Goal: Transaction & Acquisition: Purchase product/service

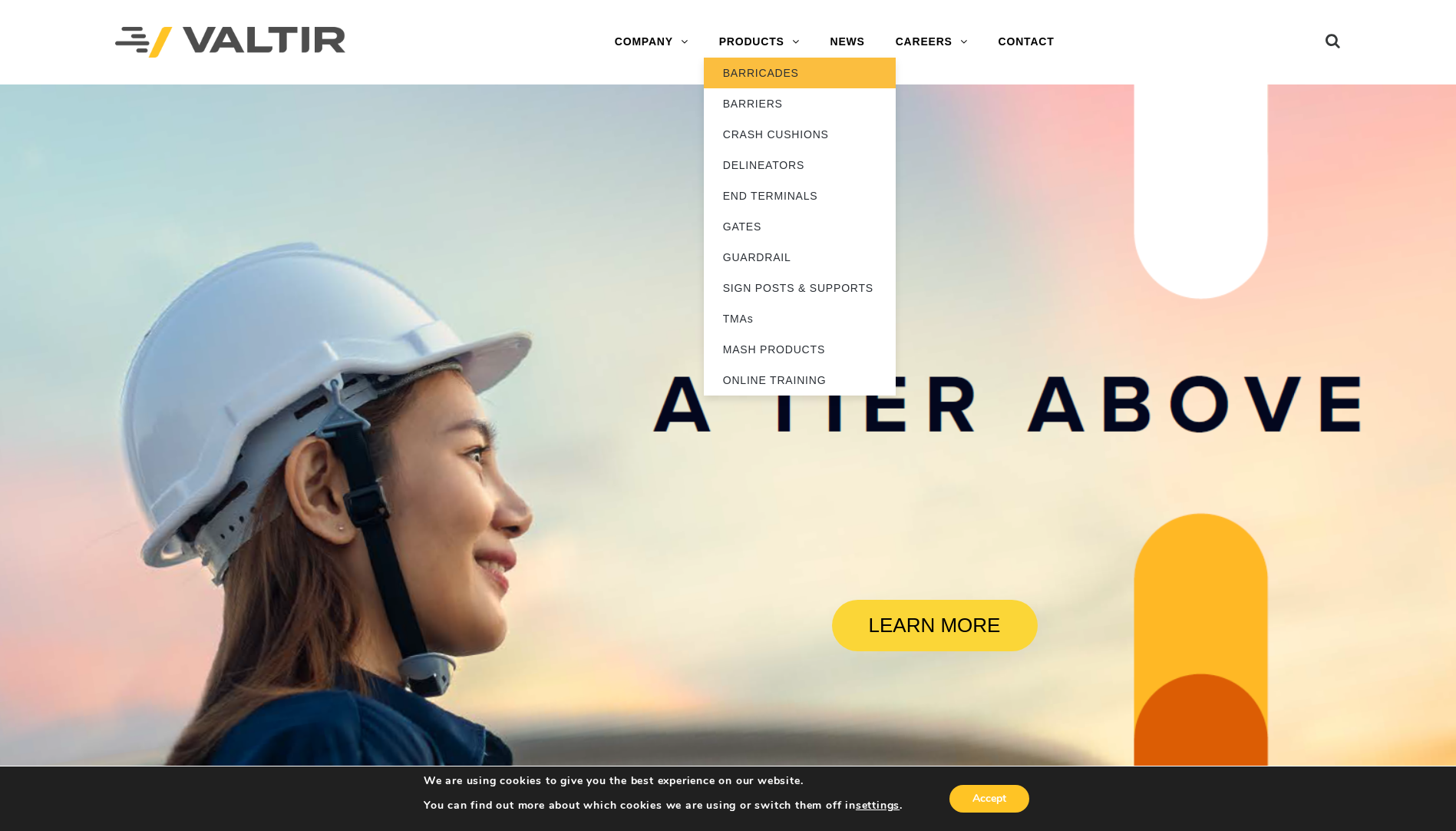
click at [737, 66] on link "BARRICADES" at bounding box center [800, 73] width 192 height 31
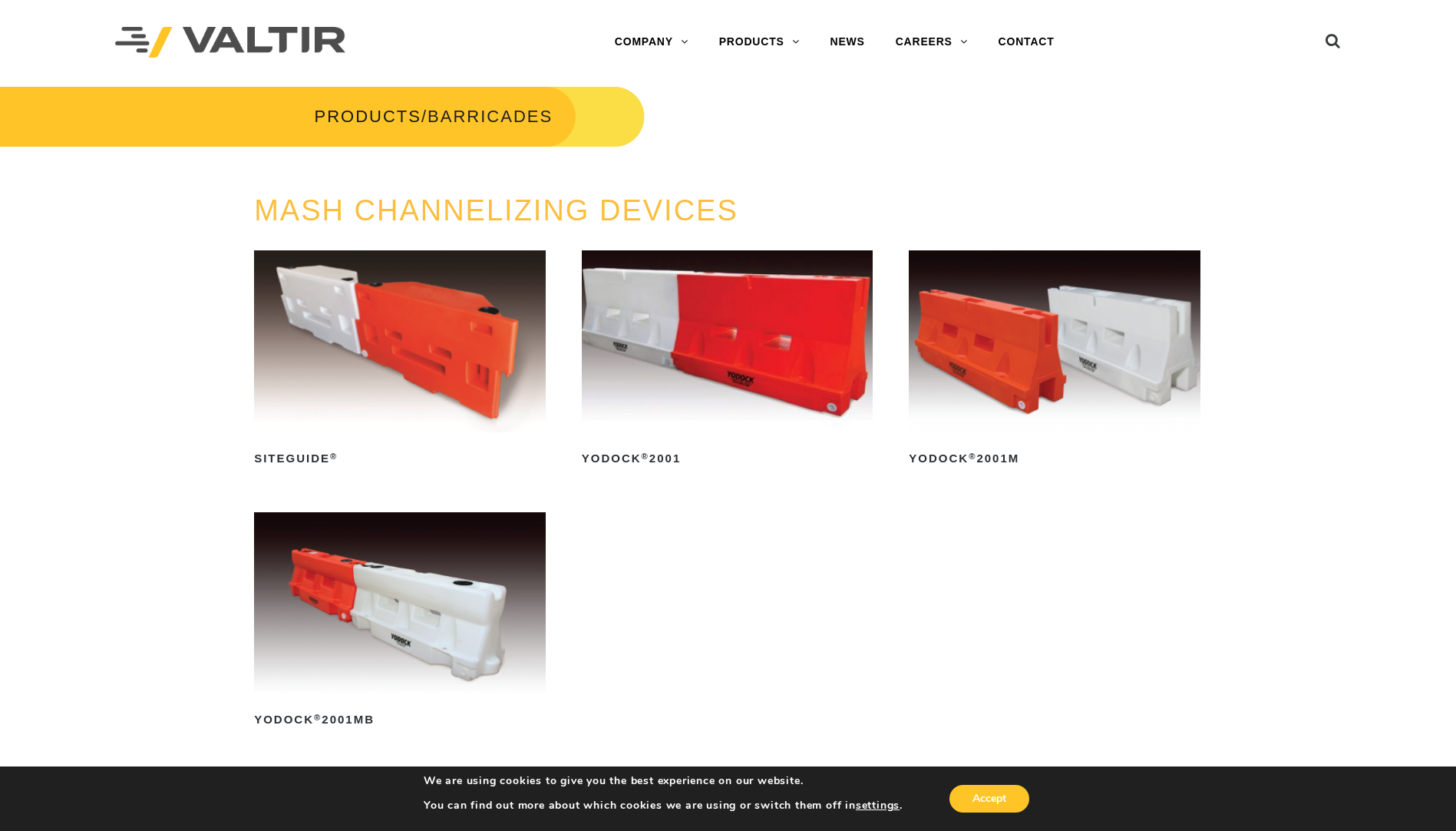
click at [337, 662] on img at bounding box center [400, 602] width 291 height 182
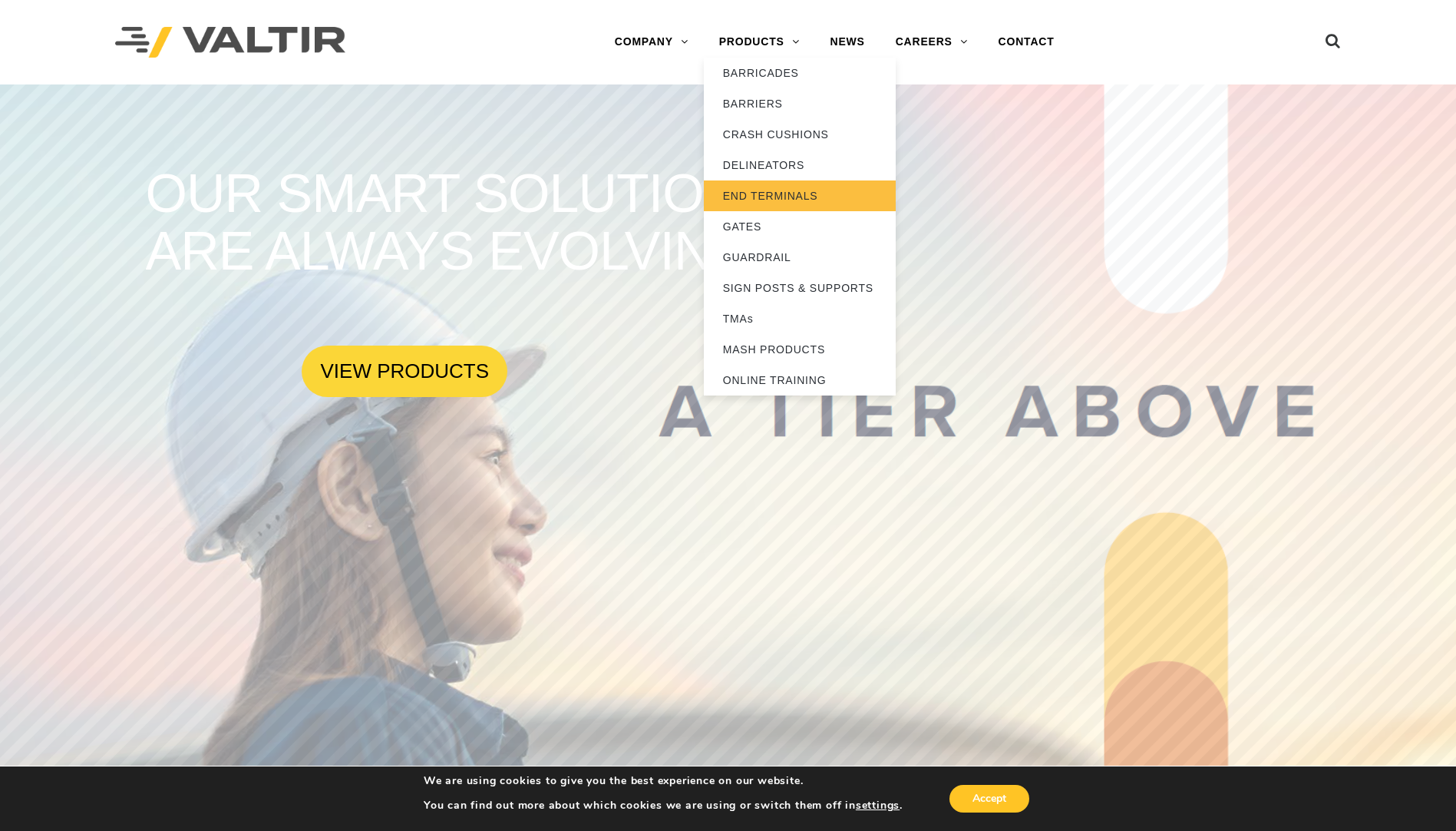
click at [777, 192] on link "END TERMINALS" at bounding box center [800, 196] width 192 height 31
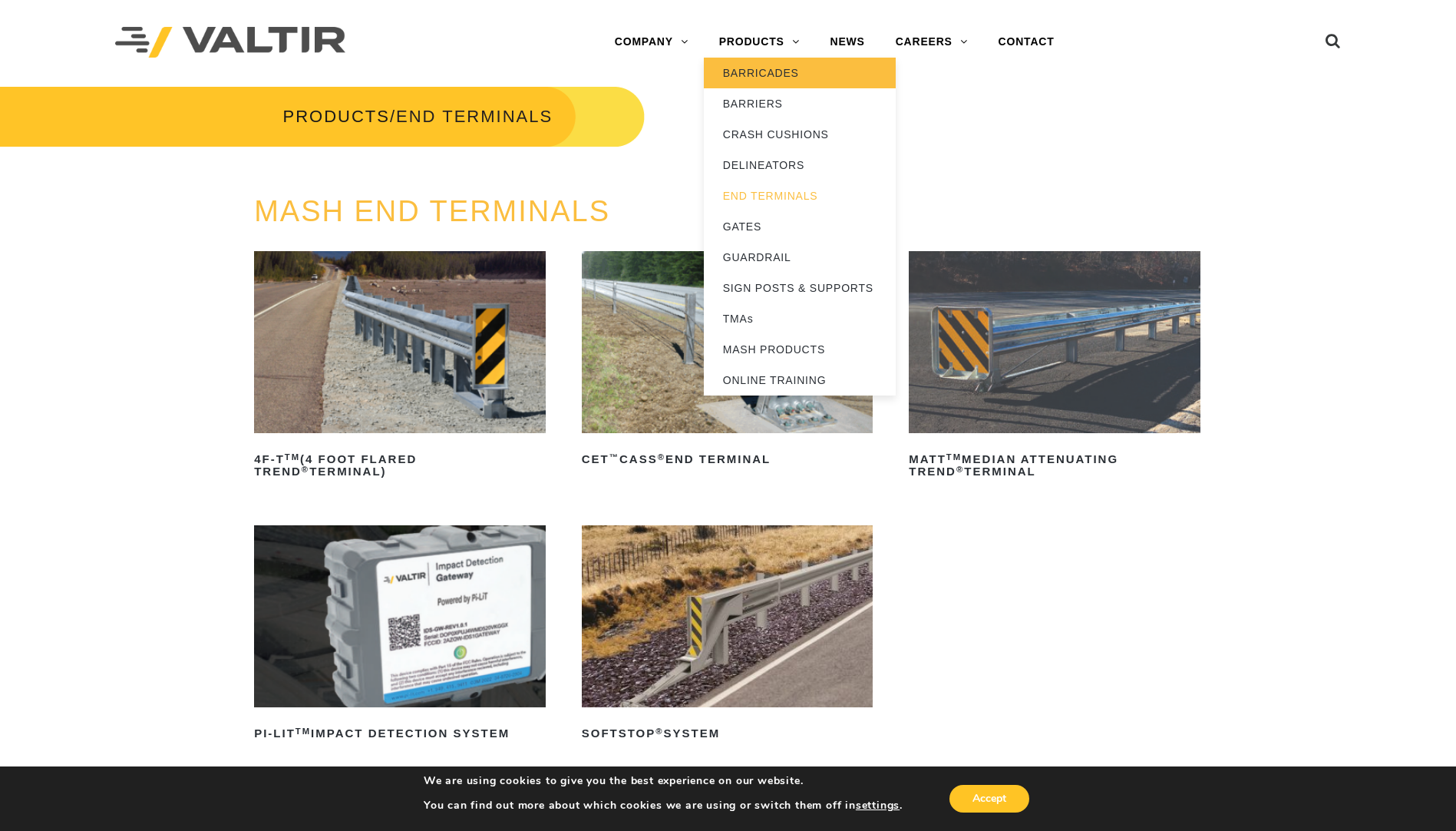
click at [760, 66] on link "BARRICADES" at bounding box center [800, 73] width 192 height 31
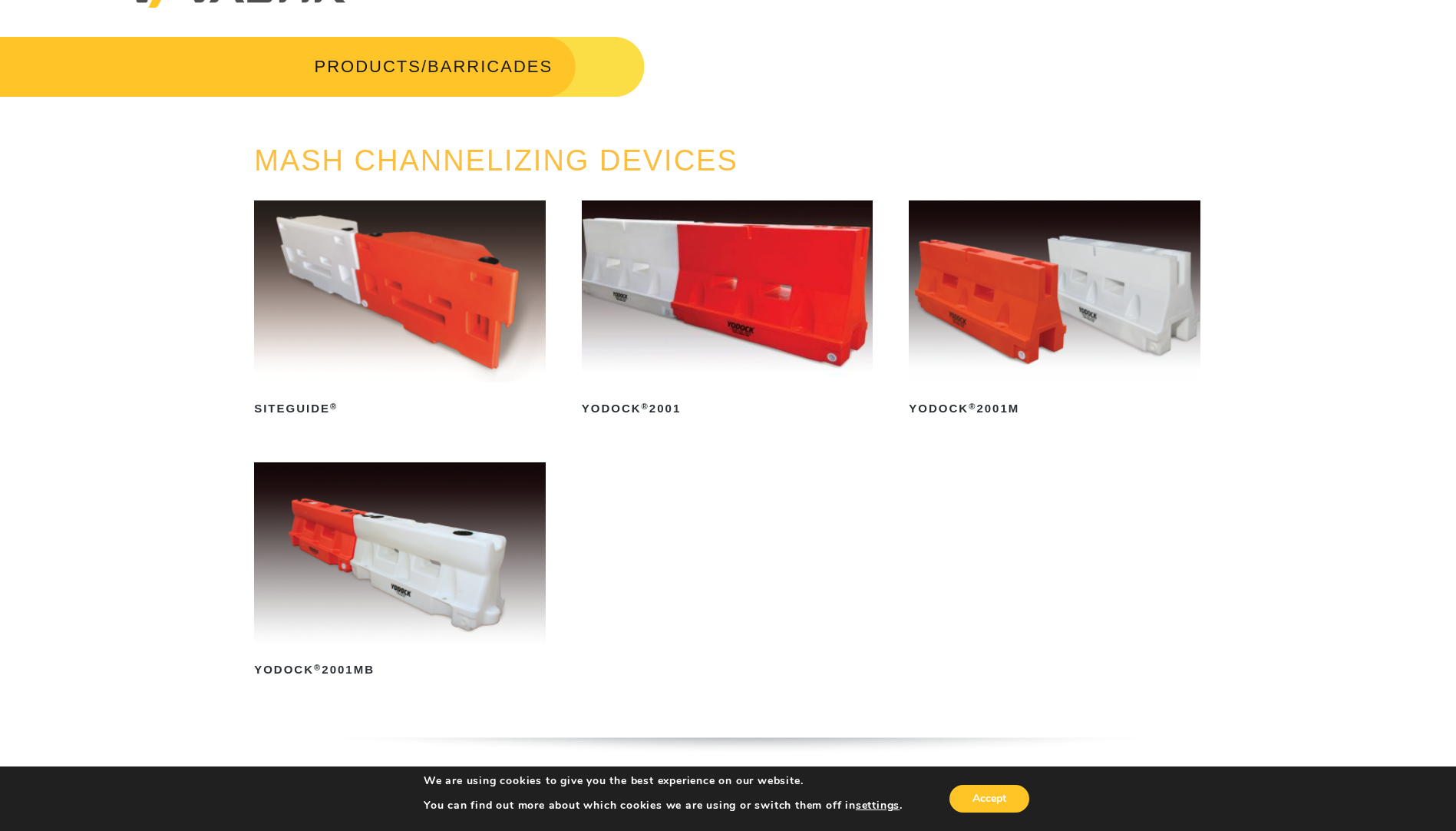
scroll to position [77, 0]
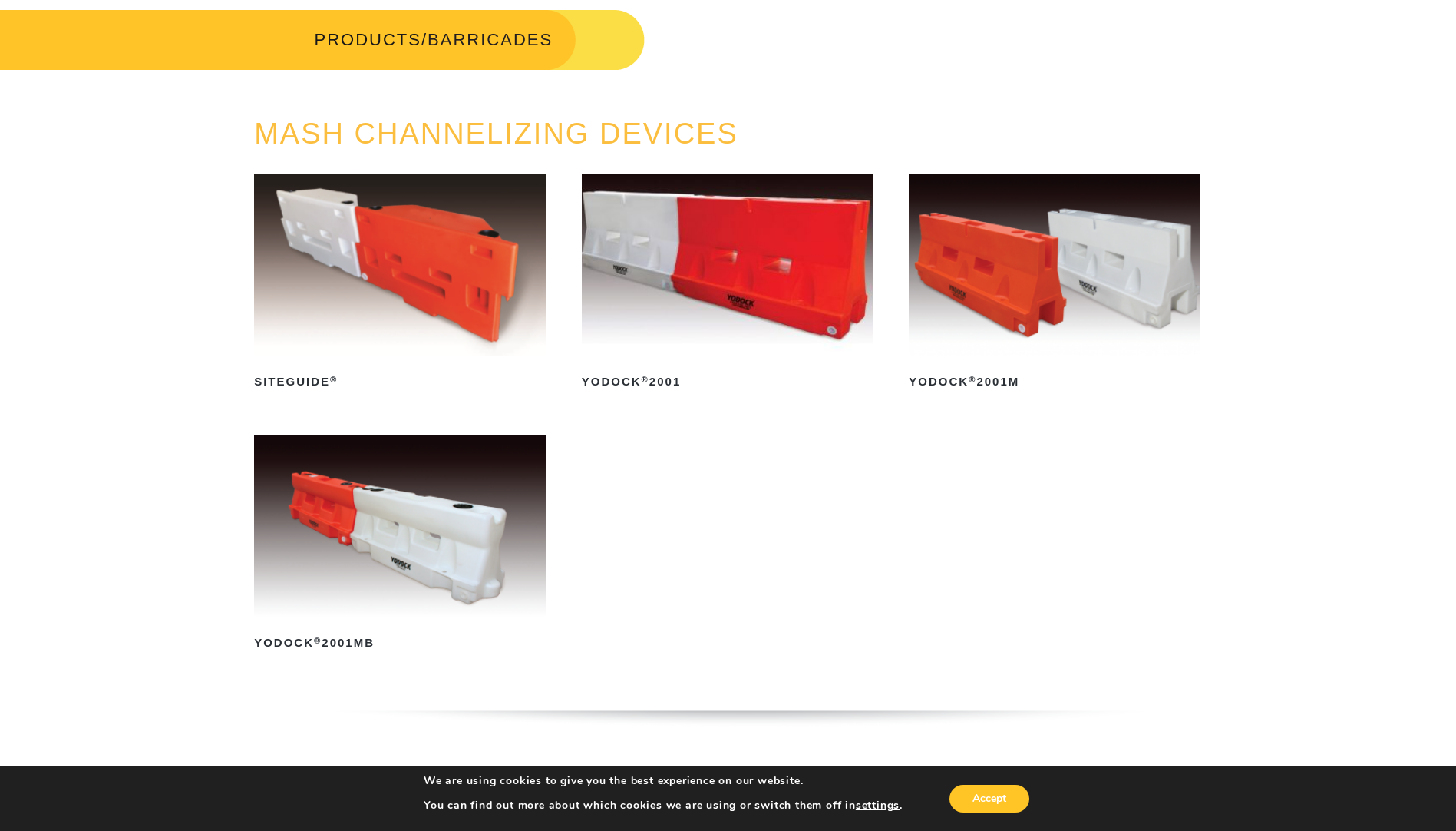
click at [417, 549] on img at bounding box center [400, 526] width 291 height 182
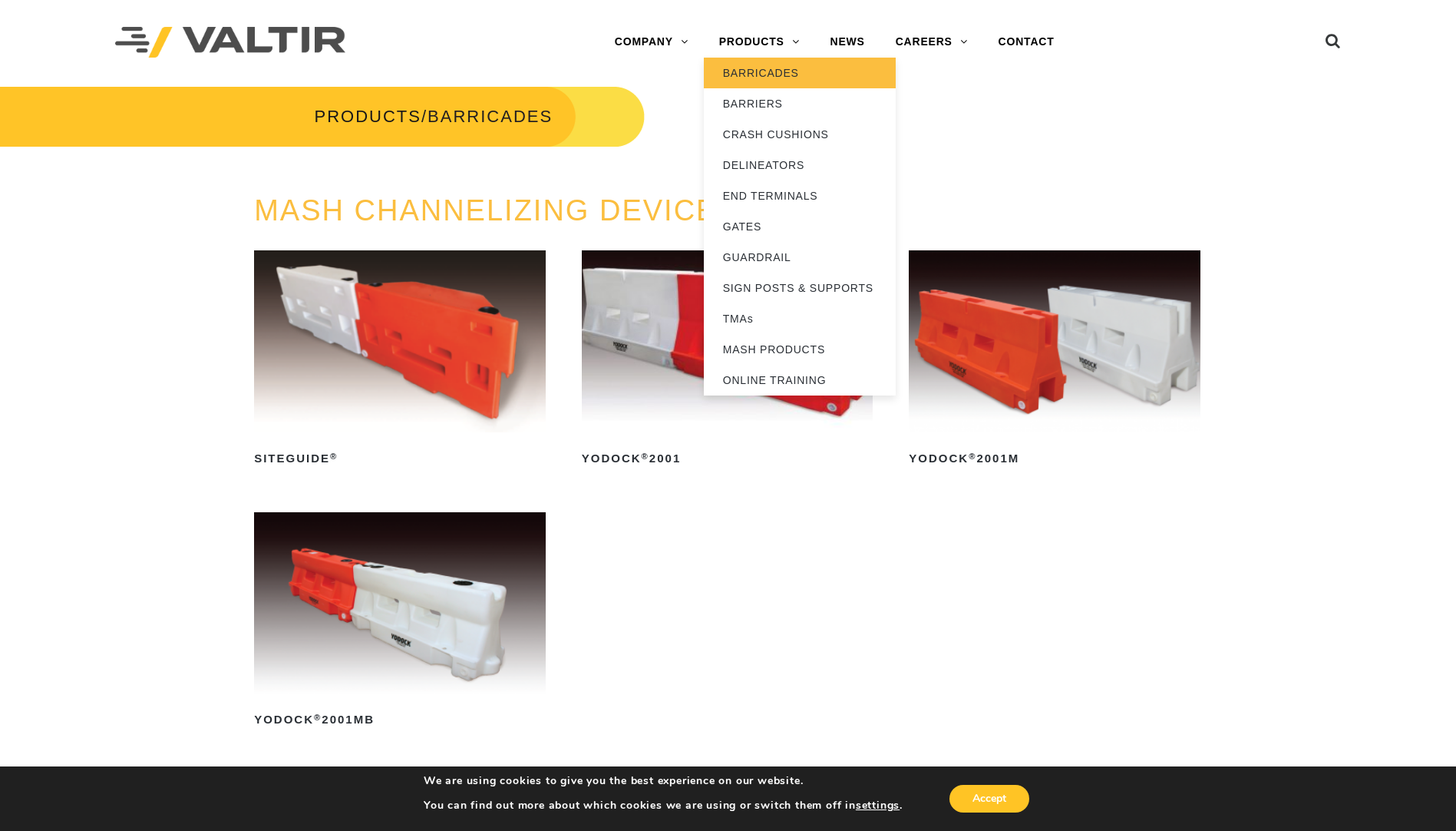
click at [762, 76] on link "BARRICADES" at bounding box center [800, 73] width 192 height 31
